Goal: Check status

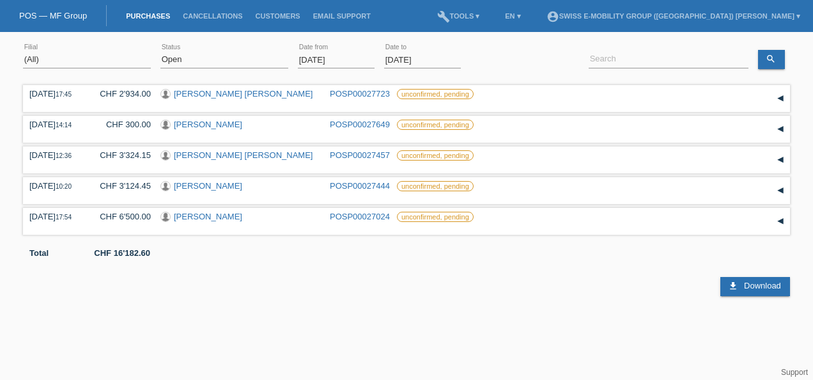
click at [560, 54] on div "(All) [PERSON_NAME] Passion Vélo SàRL [GEOGRAPHIC_DATA] [GEOGRAPHIC_DATA] [GEOG…" at bounding box center [406, 59] width 767 height 43
click at [93, 58] on select "(All) [PERSON_NAME] Passion Vélo SàRL [GEOGRAPHIC_DATA] [GEOGRAPHIC_DATA] [GEOG…" at bounding box center [87, 59] width 128 height 15
click at [23, 52] on select "(All) [PERSON_NAME] Passion Vélo SàRL [GEOGRAPHIC_DATA] [GEOGRAPHIC_DATA] [GEOG…" at bounding box center [87, 59] width 128 height 15
click at [228, 50] on div "(All) New Open Returned Stepped back / Cancelled Completed error Status" at bounding box center [224, 59] width 128 height 43
click at [226, 61] on select "(All) New Open Returned Stepped back / Cancelled Completed" at bounding box center [224, 59] width 128 height 15
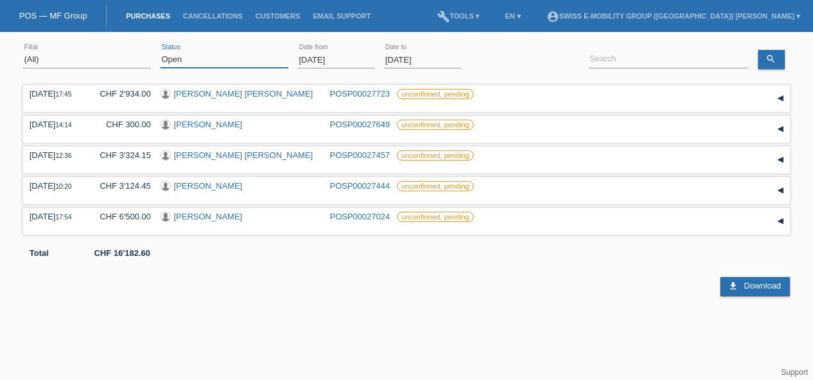
select select "ALL"
click at [160, 52] on select "(All) New Open Returned Stepped back / Cancelled Completed" at bounding box center [224, 59] width 128 height 15
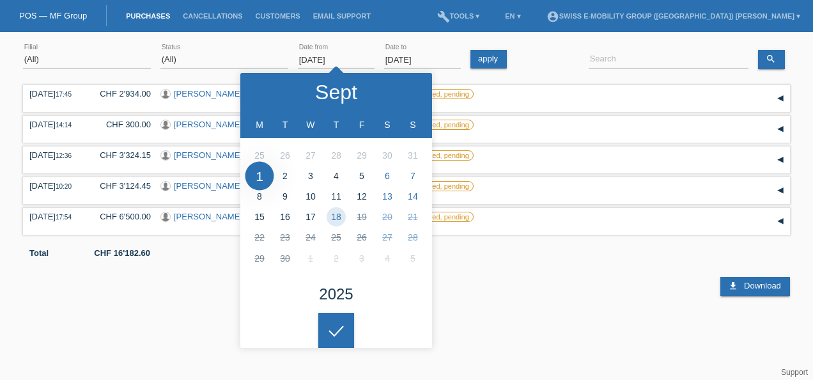
click at [345, 56] on input "[DATE]" at bounding box center [336, 60] width 77 height 16
type input "[DATE]"
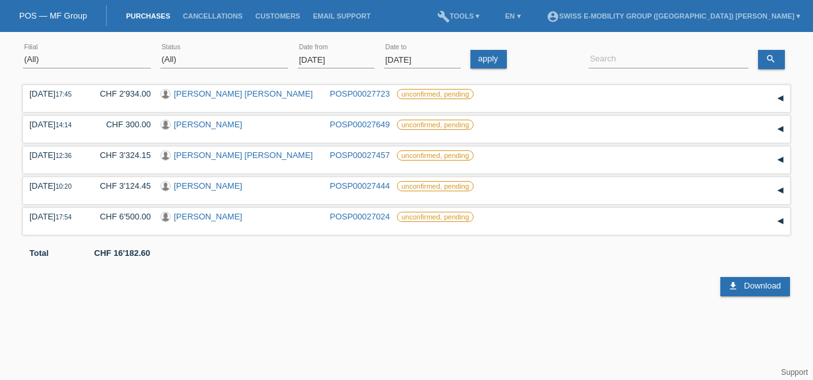
click at [338, 296] on html "You have saved the wrong login page in your bookmarks/favourites. Please do not…" at bounding box center [406, 148] width 813 height 296
click at [769, 54] on icon "search" at bounding box center [771, 59] width 10 height 10
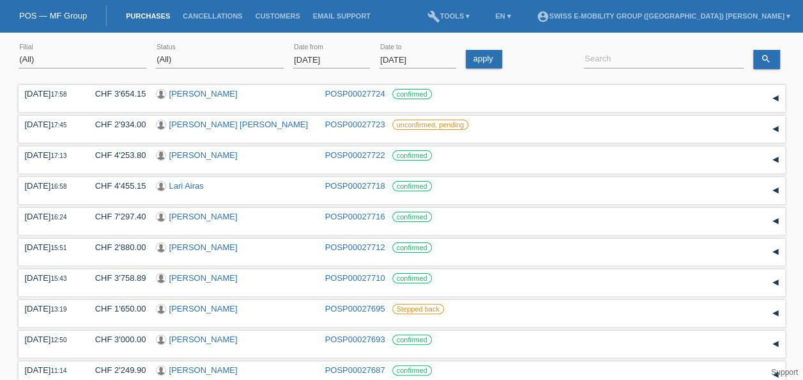
scroll to position [94, 0]
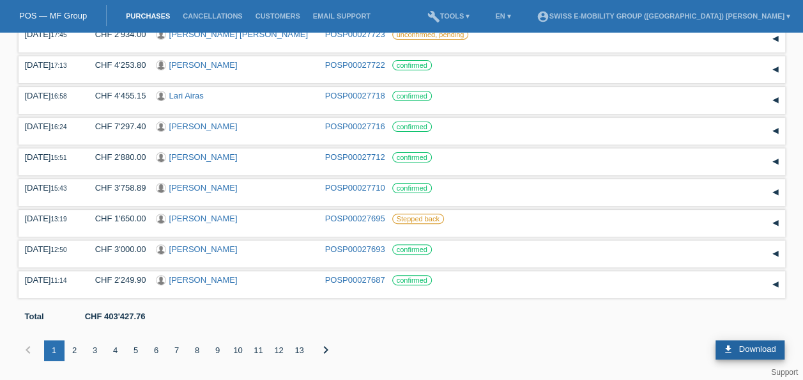
click at [750, 348] on span "Download" at bounding box center [757, 349] width 37 height 10
click at [685, 332] on div "chevron_left 1 2 3 4 5 6 7 8 9 10 11 12 13 chevron_right download Download" at bounding box center [402, 350] width 767 height 59
click at [746, 351] on span "Download" at bounding box center [757, 349] width 37 height 10
